Goal: Find specific page/section: Find specific page/section

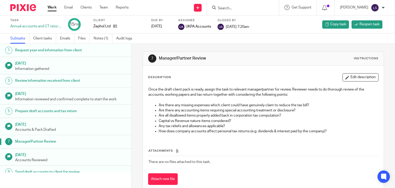
click at [256, 10] on input "Search" at bounding box center [240, 8] width 46 height 5
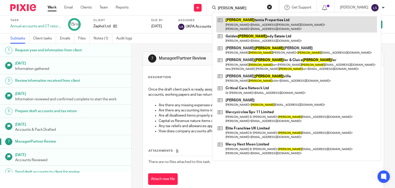
type input "[PERSON_NAME]"
click at [253, 30] on link at bounding box center [296, 24] width 161 height 16
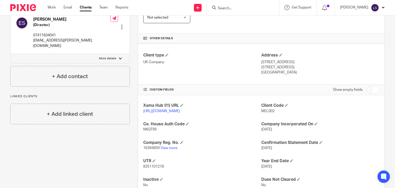
scroll to position [126, 0]
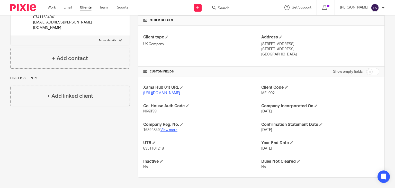
click at [168, 129] on link "View more" at bounding box center [169, 130] width 17 height 4
